Goal: Transaction & Acquisition: Subscribe to service/newsletter

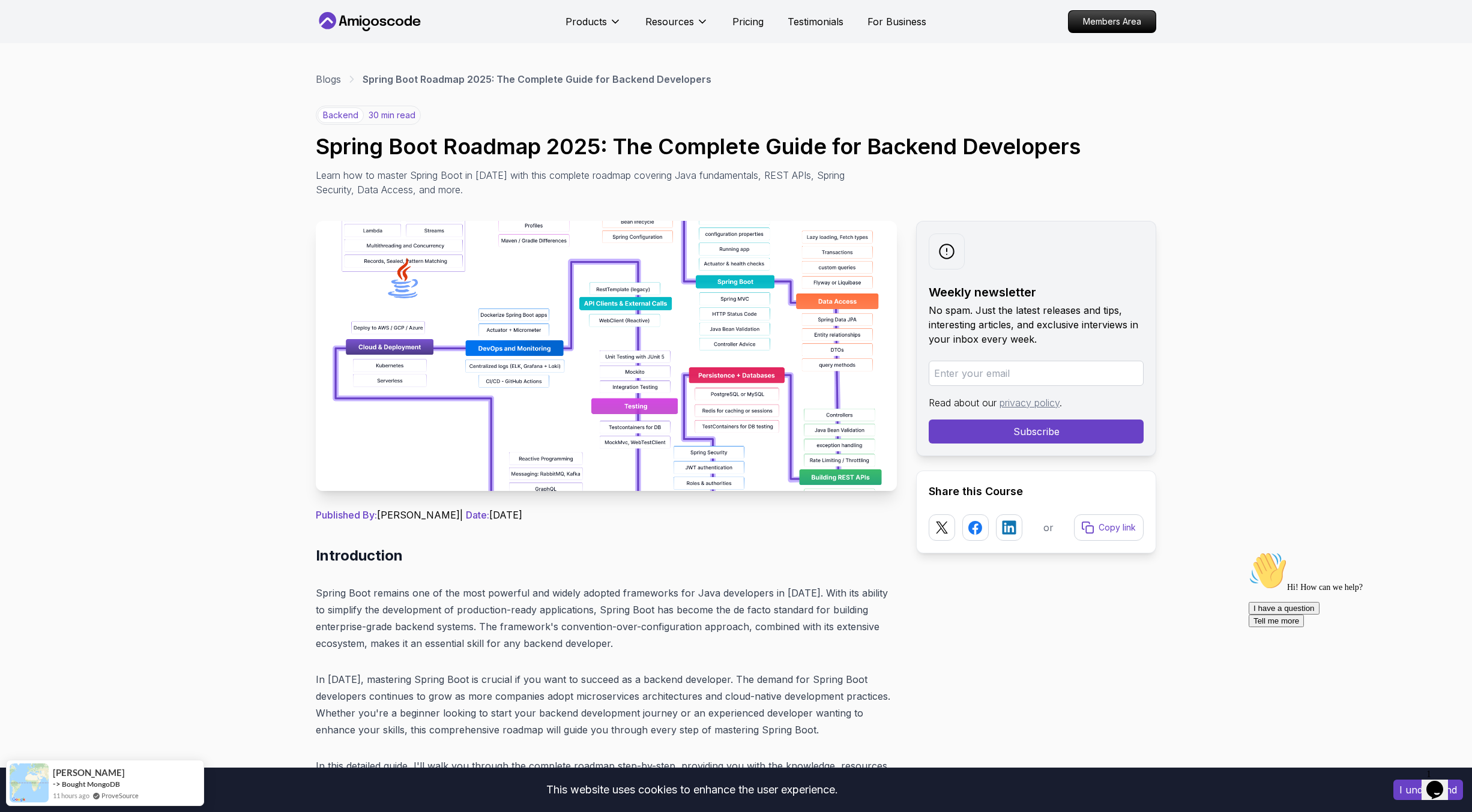
click at [502, 427] on img at bounding box center [606, 356] width 581 height 270
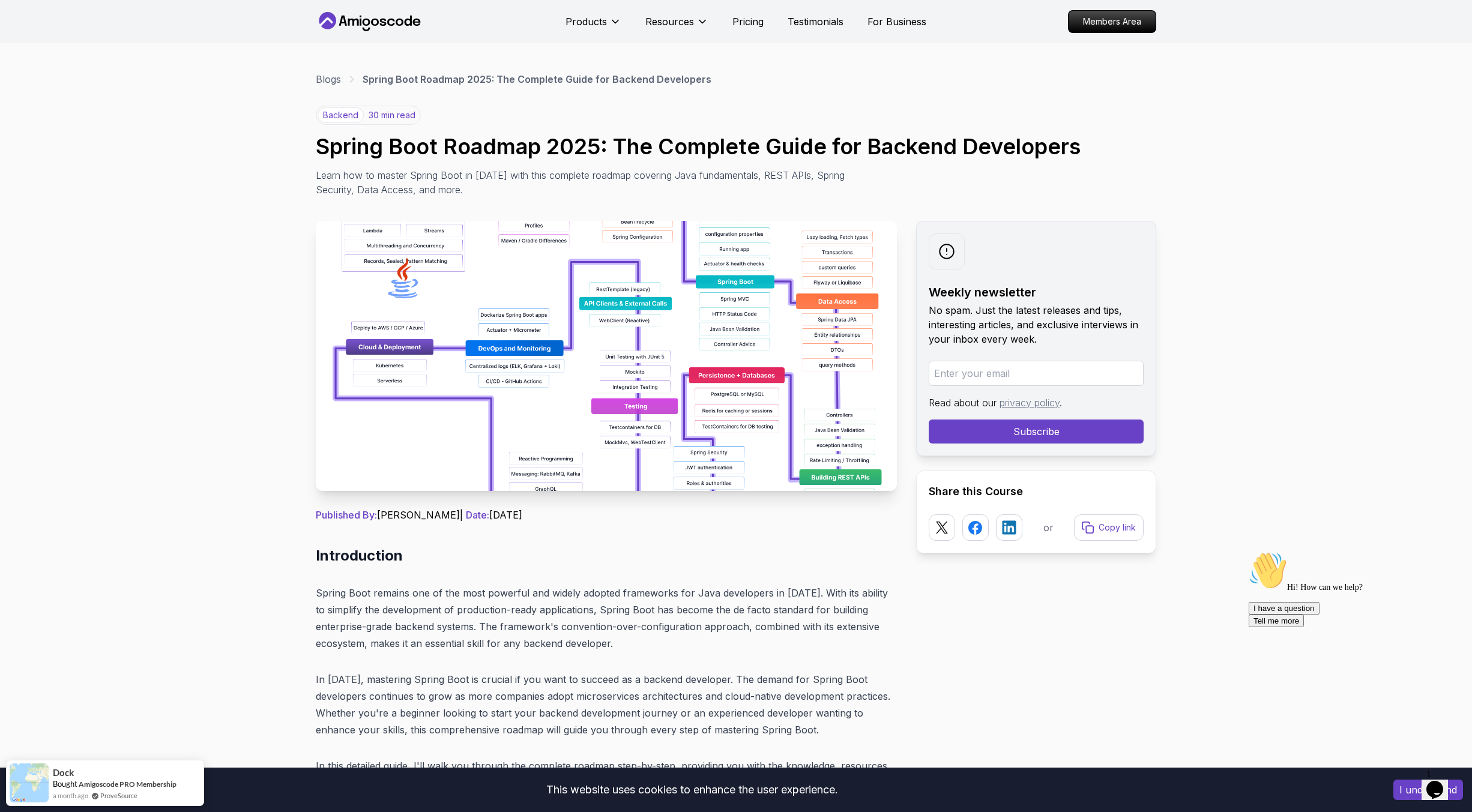
click at [657, 364] on img at bounding box center [606, 356] width 581 height 270
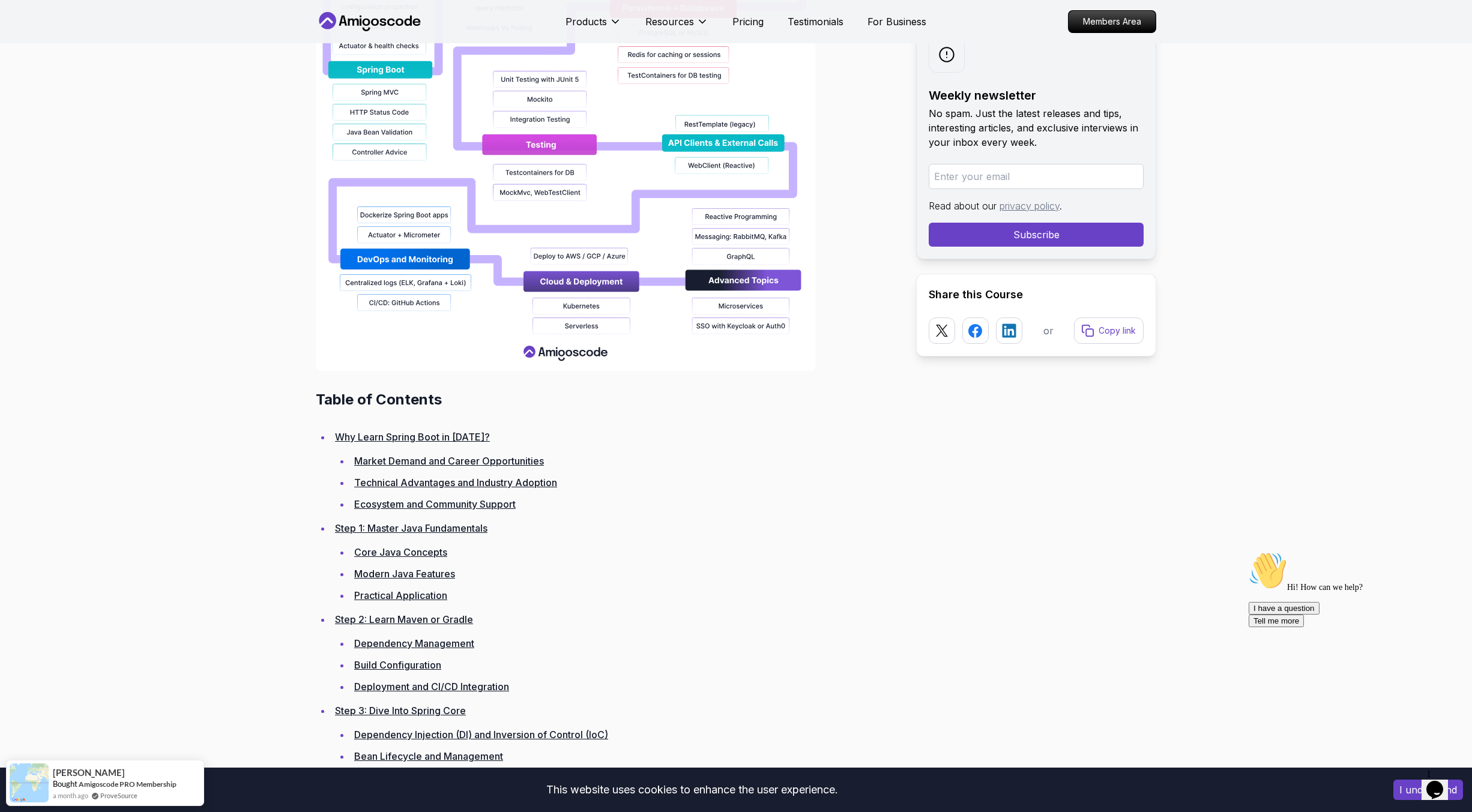
scroll to position [1381, 0]
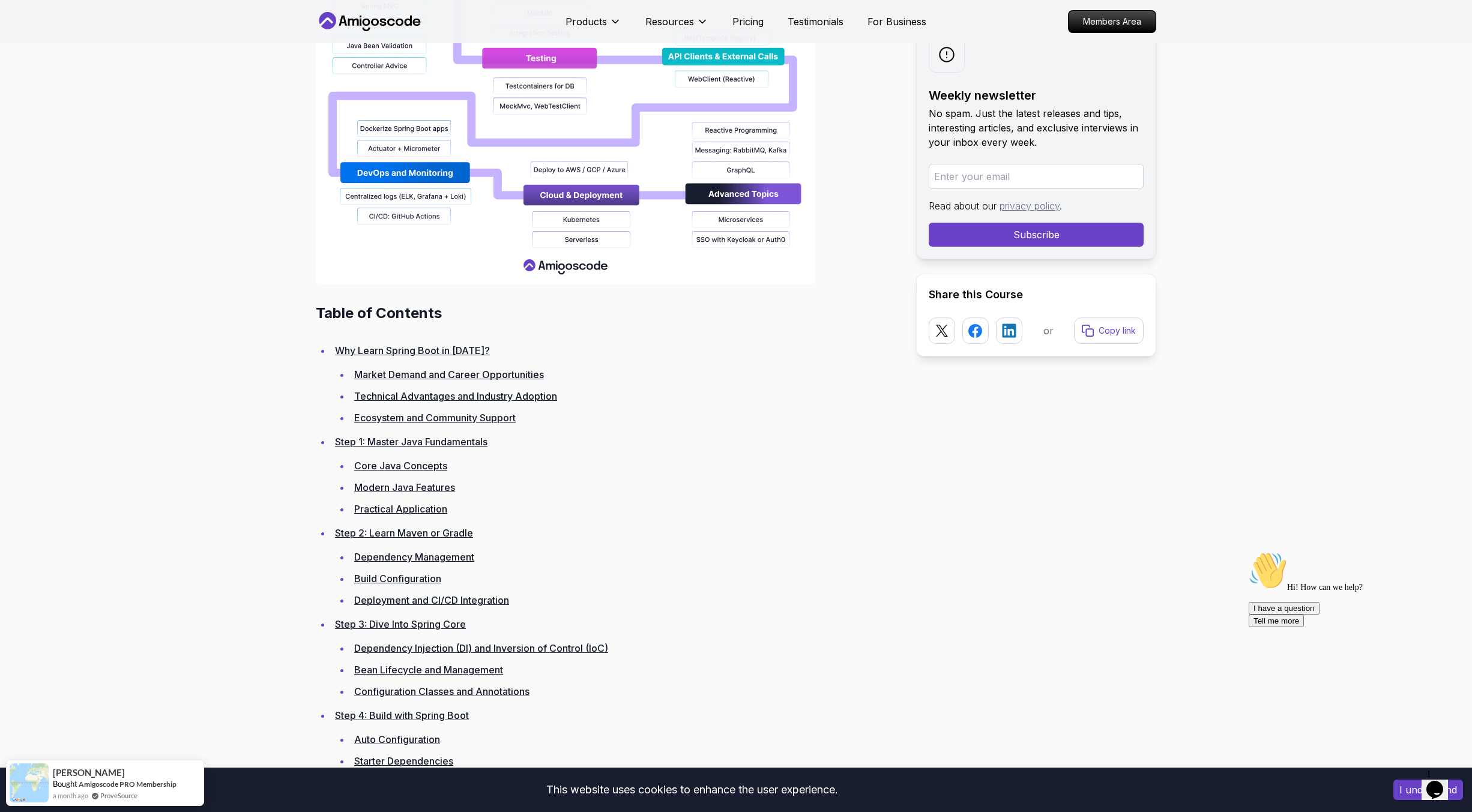
click at [400, 375] on link "Market Demand and Career Opportunities" at bounding box center [449, 375] width 190 height 12
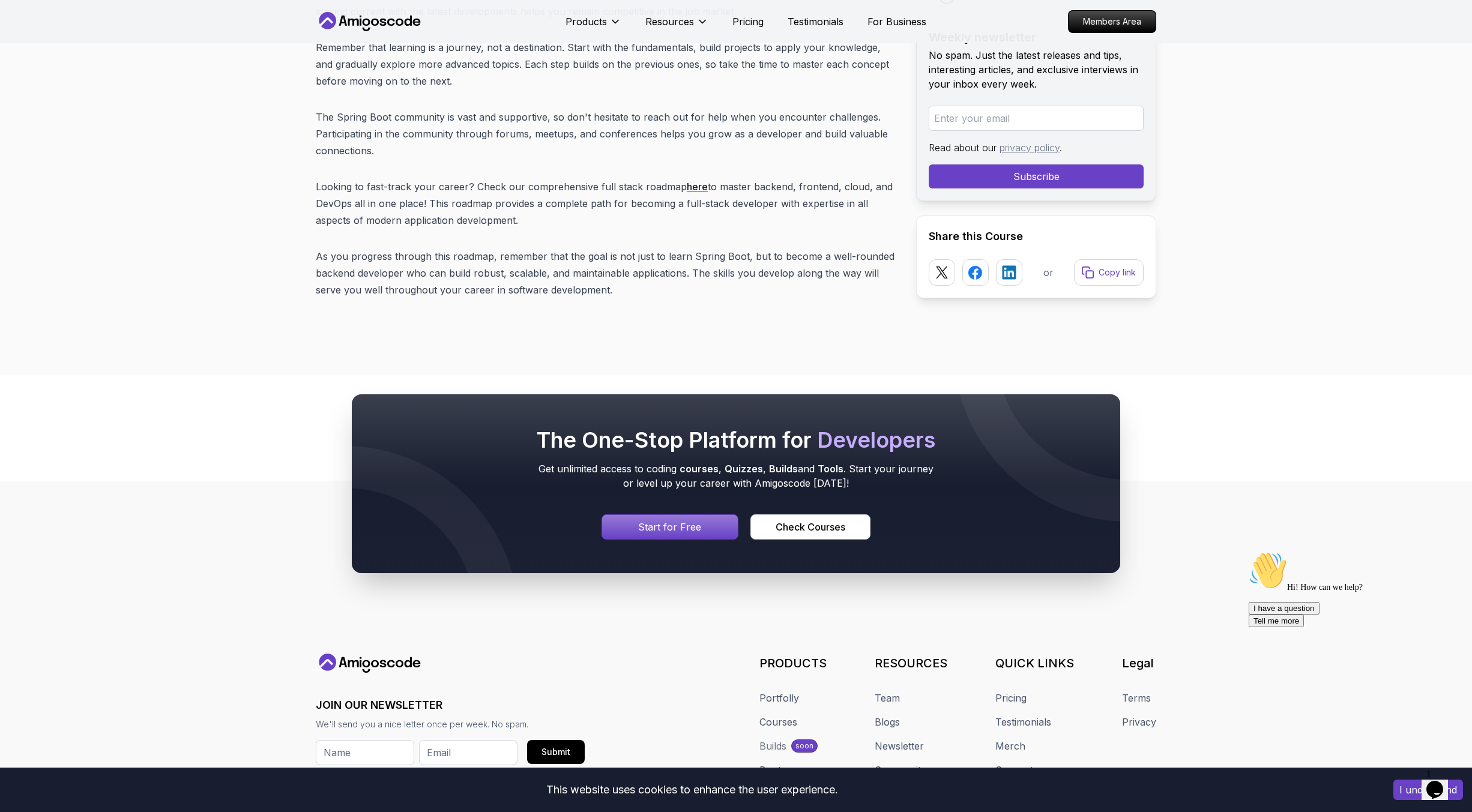
scroll to position [15256, 0]
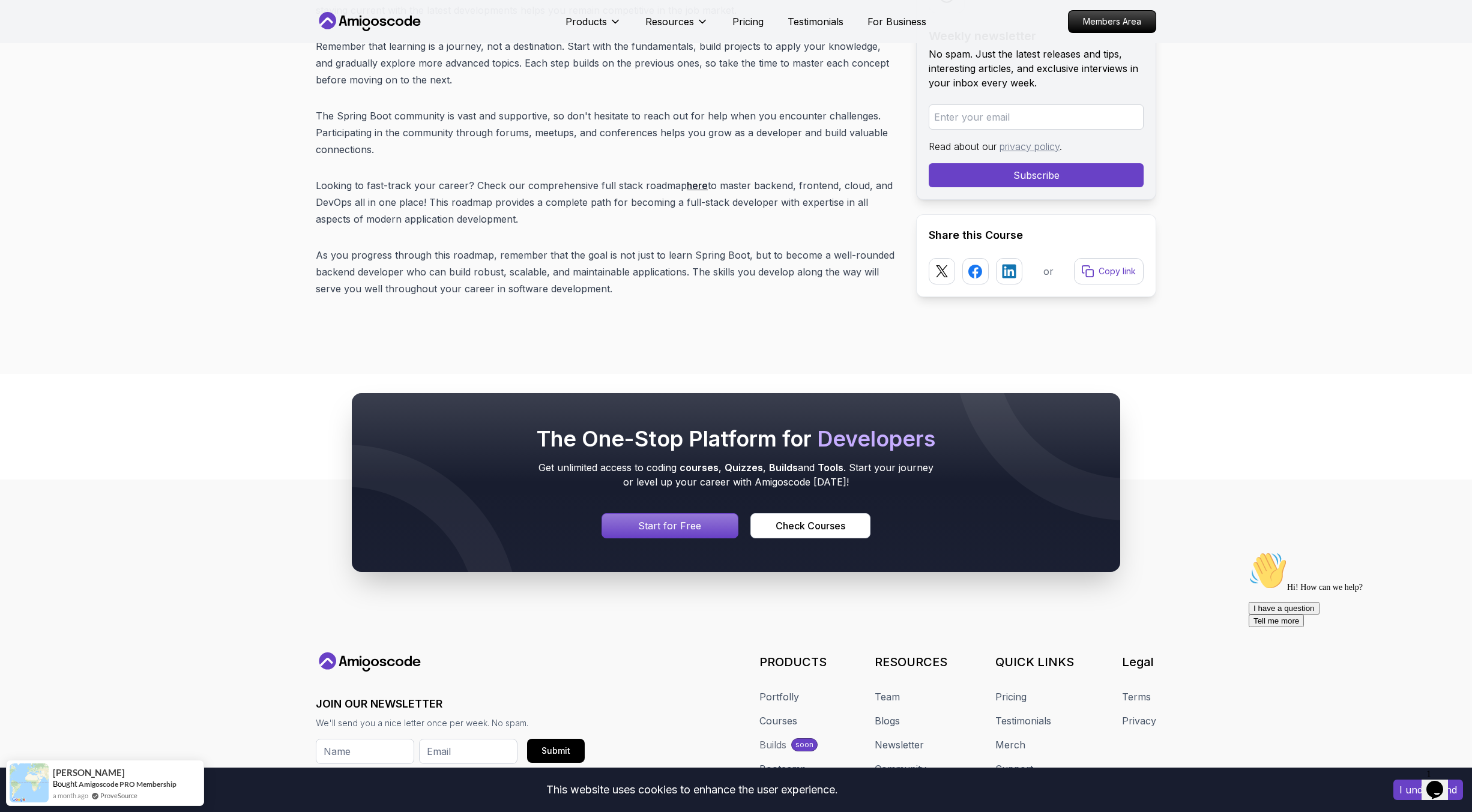
click at [692, 519] on p "Start for Free" at bounding box center [669, 526] width 63 height 15
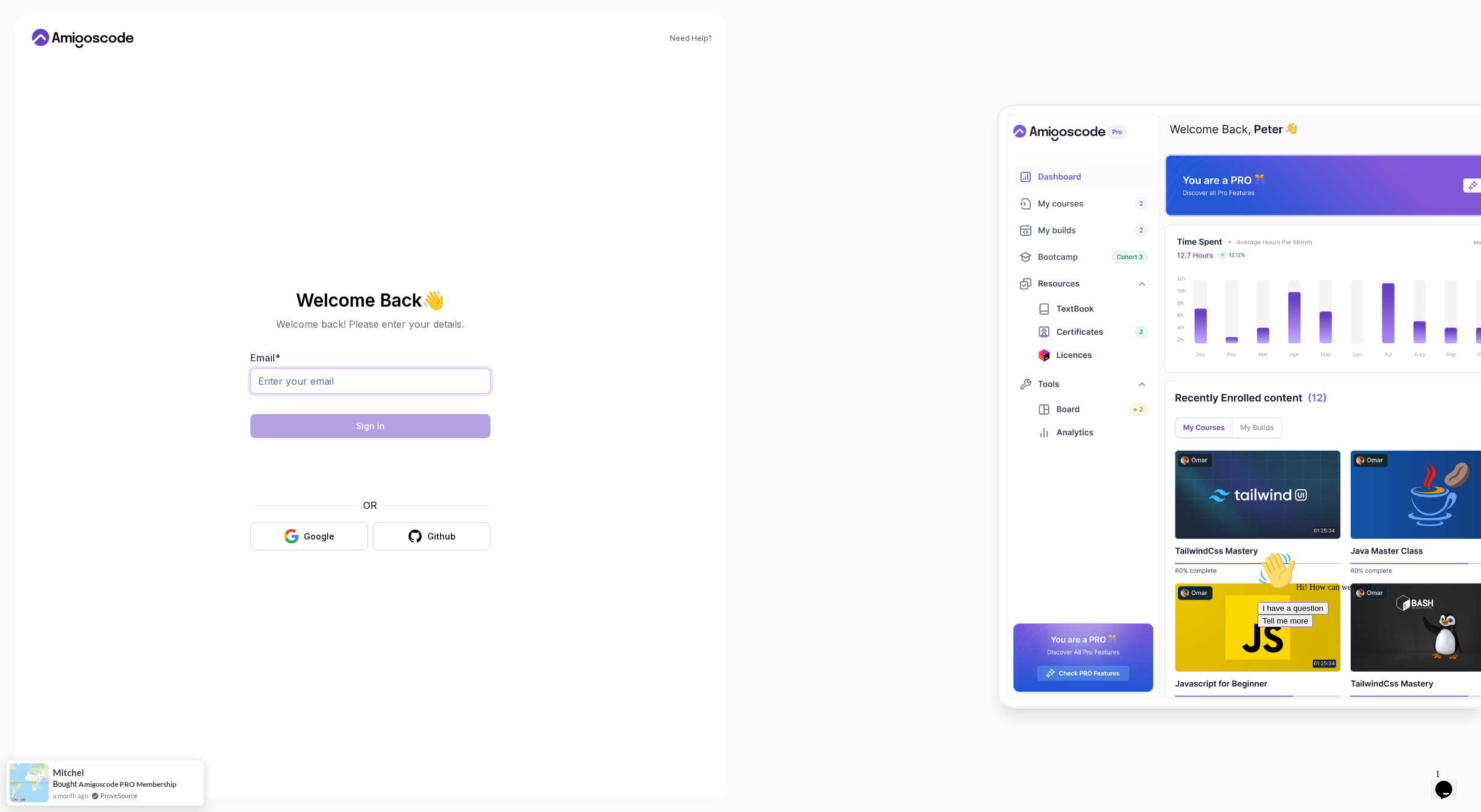
click at [365, 375] on input "Email *" at bounding box center [370, 381] width 240 height 25
type input "[EMAIL_ADDRESS][DOMAIN_NAME]"
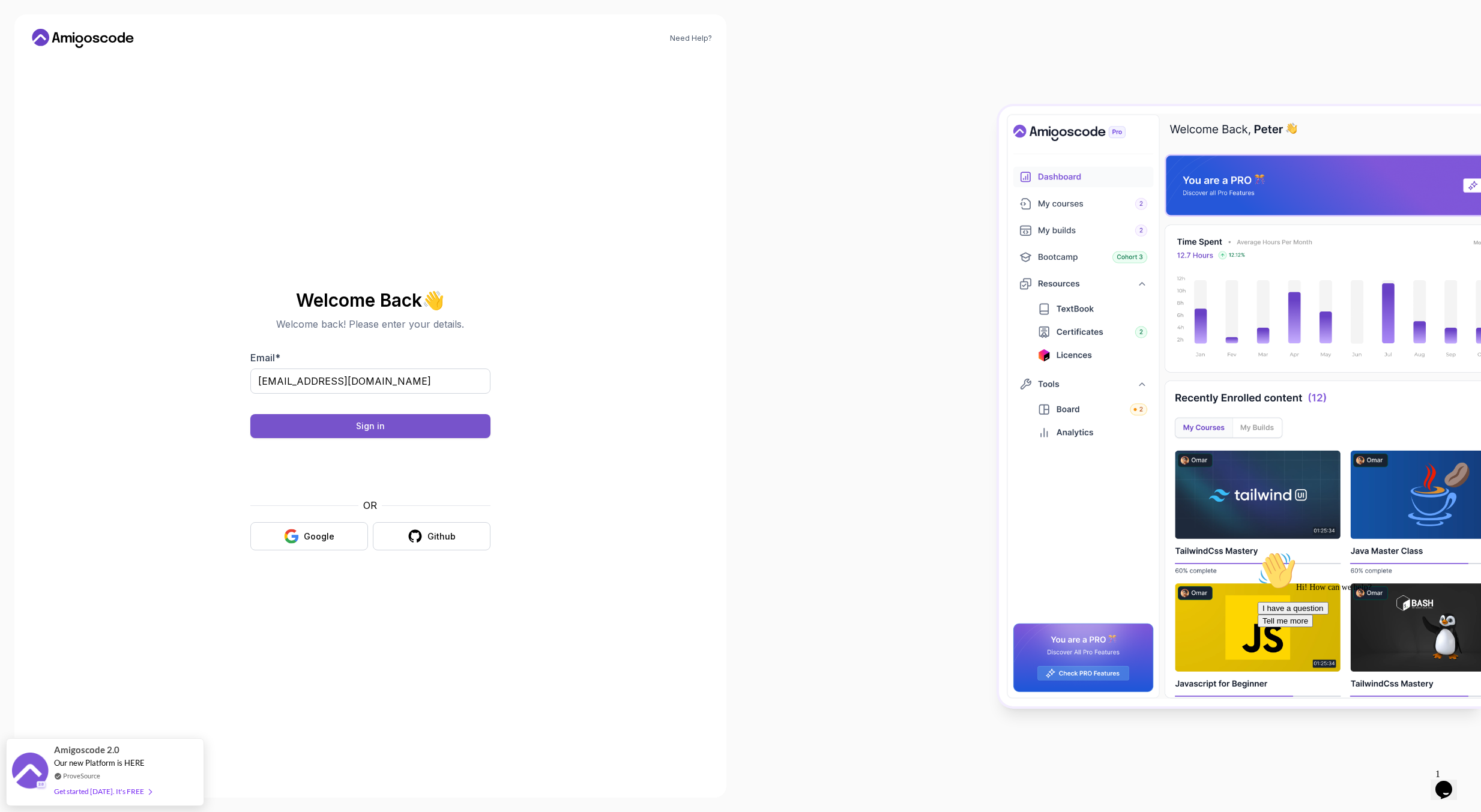
click at [383, 423] on div "Sign in" at bounding box center [370, 426] width 29 height 12
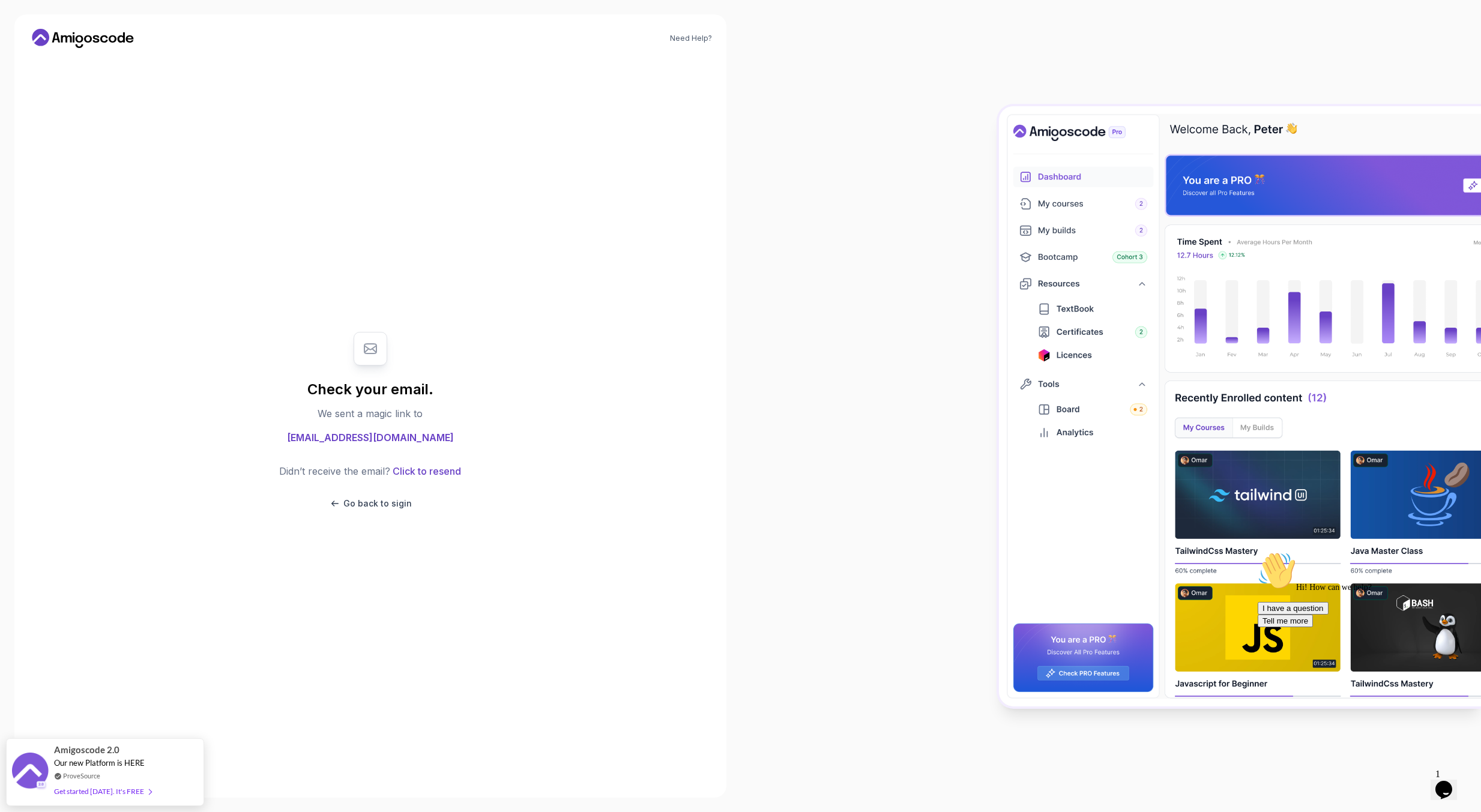
click at [467, 299] on div "Check your email. We sent a magic link to [EMAIL_ADDRESS][DOMAIN_NAME] Didn’t r…" at bounding box center [370, 420] width 404 height 726
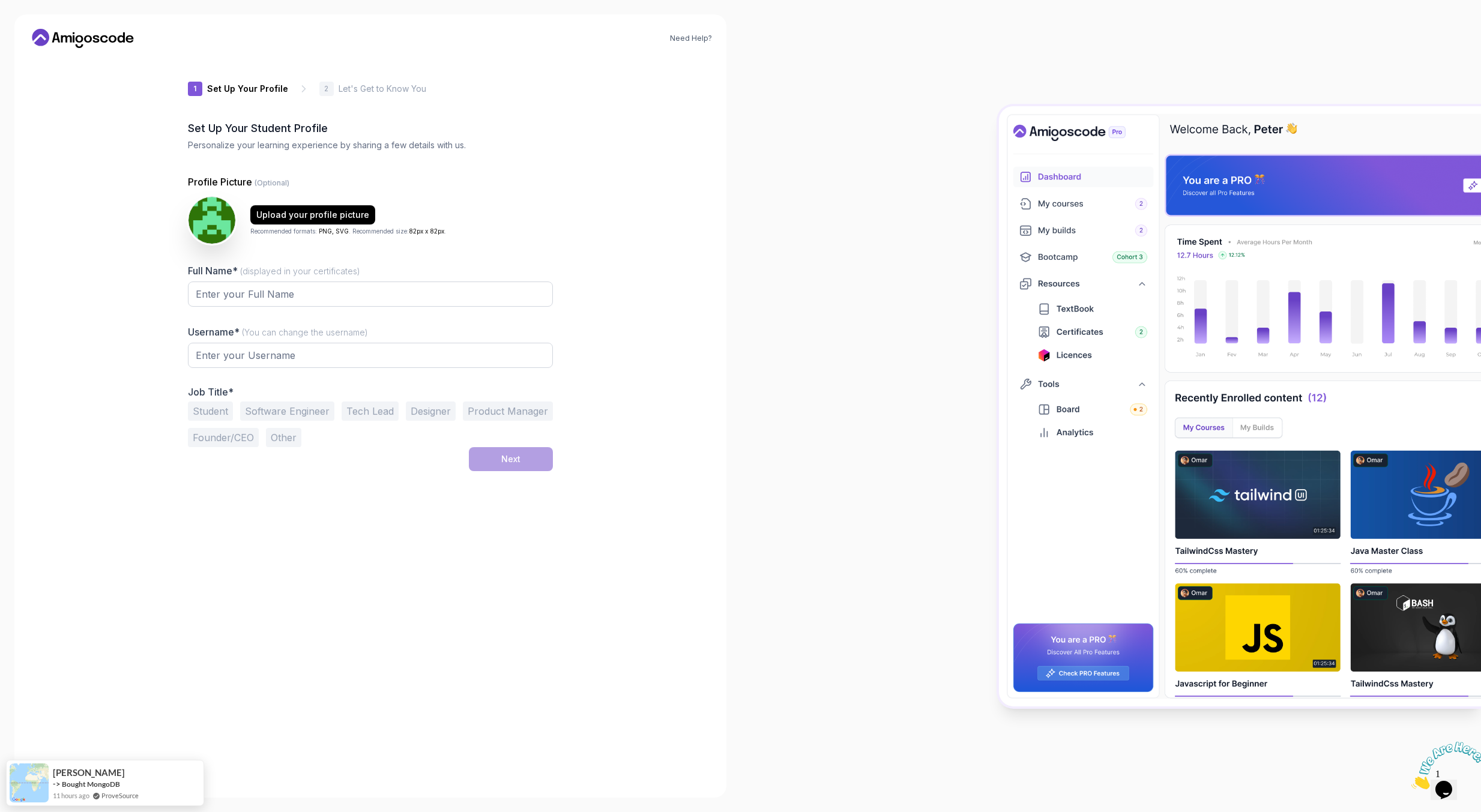
type input "sharpjackald18b3"
click at [264, 293] on input "Full Name* (displayed in your certificates)" at bounding box center [370, 295] width 365 height 25
paste input "Max"
type input "Max"
click at [188, 306] on div "Max" at bounding box center [370, 301] width 365 height 38
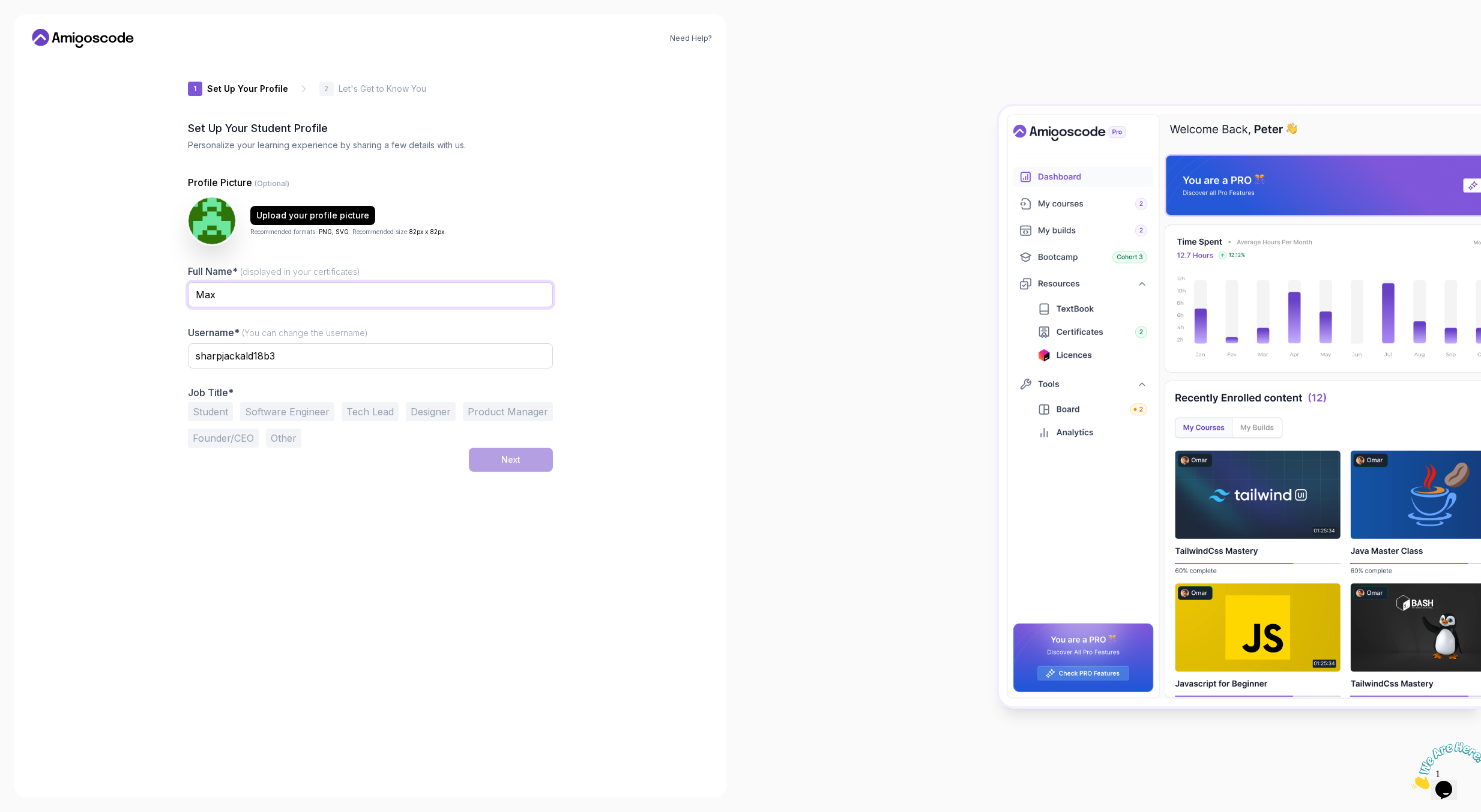
click at [244, 290] on input "Max" at bounding box center [370, 295] width 365 height 25
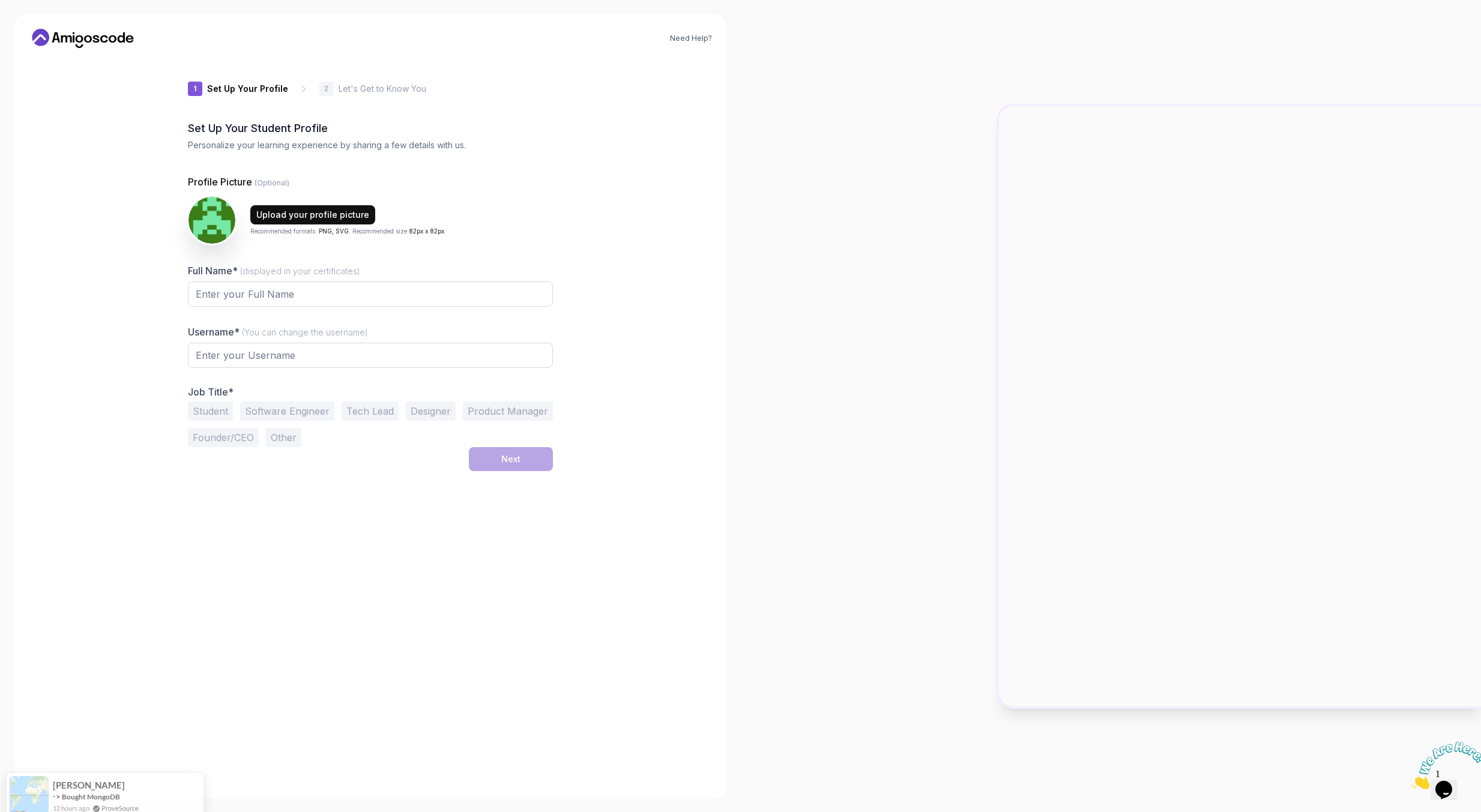
type input "cleverbobcatd8303"
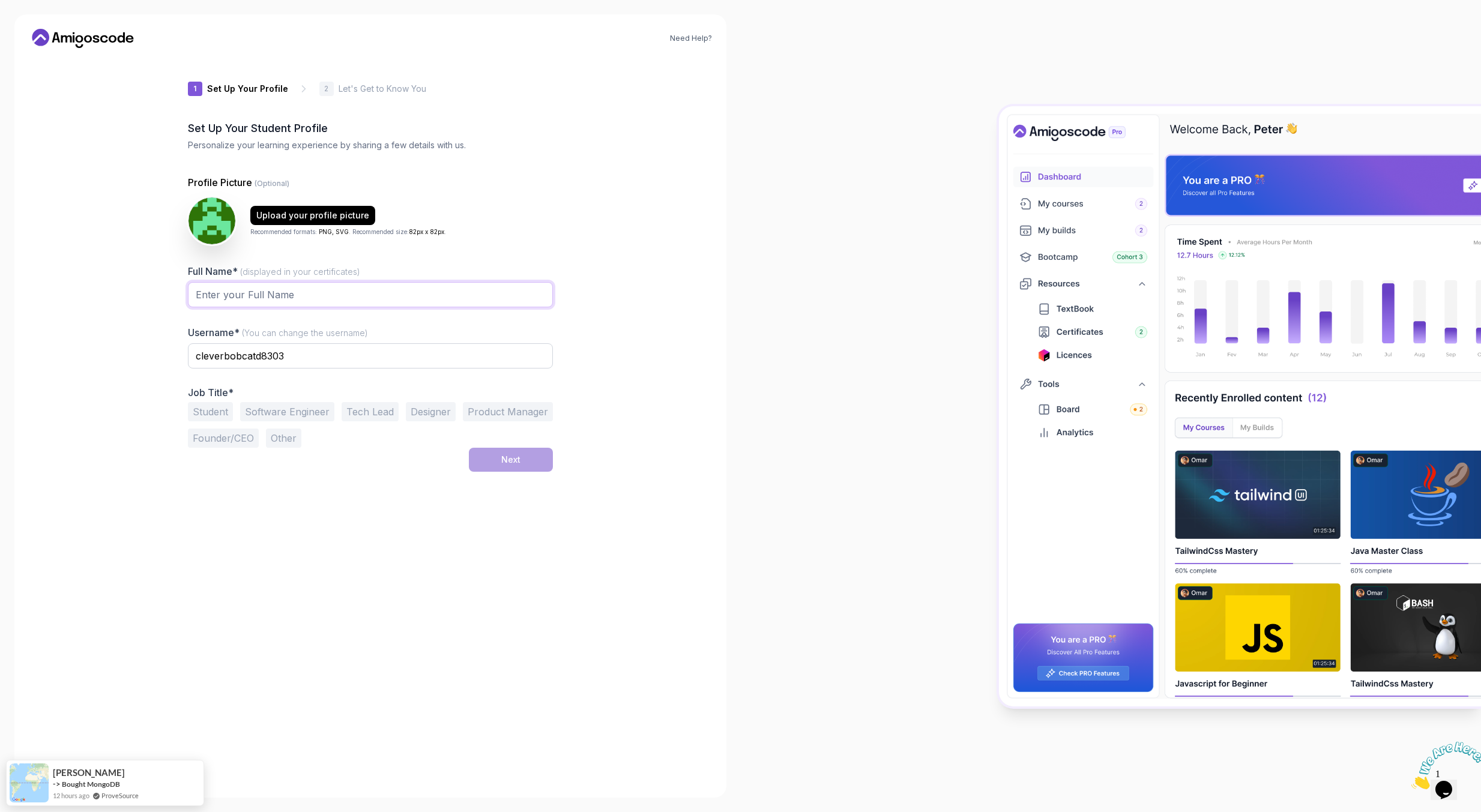
click at [301, 286] on input "Full Name* (displayed in your certificates)" at bounding box center [370, 295] width 365 height 25
click at [215, 300] on input "Full Name* (displayed in your certificates)" at bounding box center [370, 295] width 365 height 25
